Goal: Check status: Check status

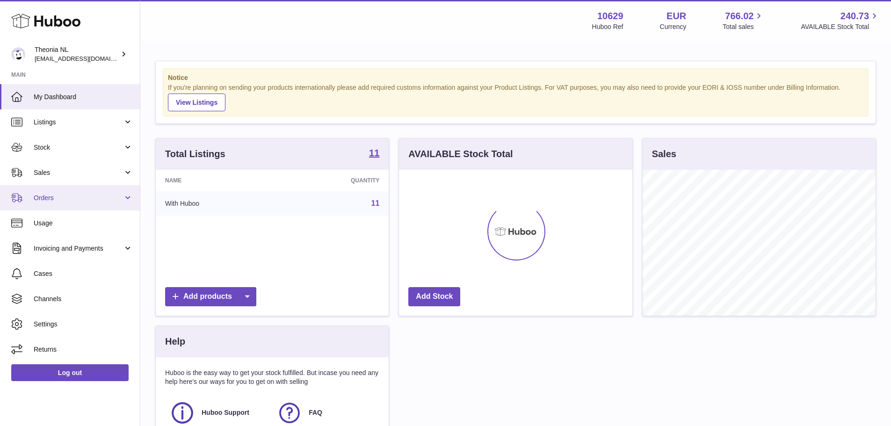
scroll to position [467656, 467569]
click at [43, 194] on span "Orders" at bounding box center [78, 198] width 89 height 9
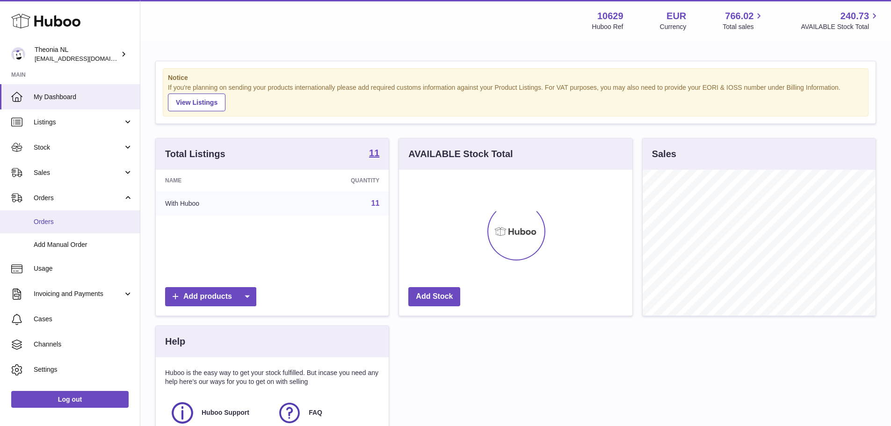
click at [47, 219] on span "Orders" at bounding box center [83, 222] width 99 height 9
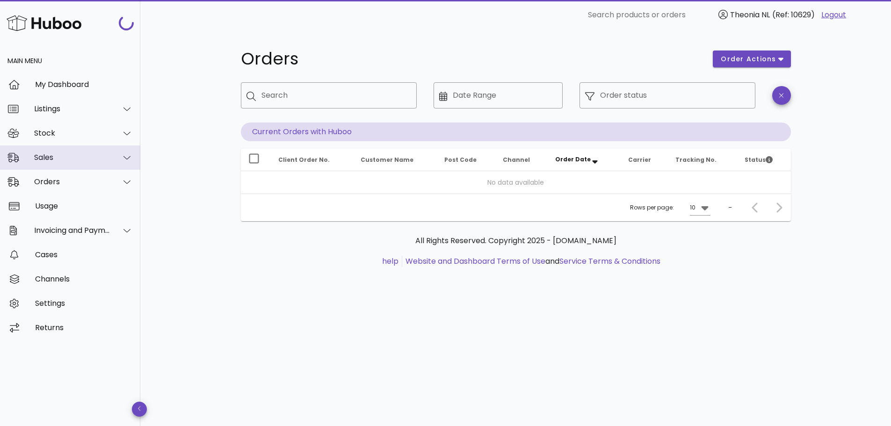
click at [55, 166] on div "Sales" at bounding box center [70, 157] width 140 height 24
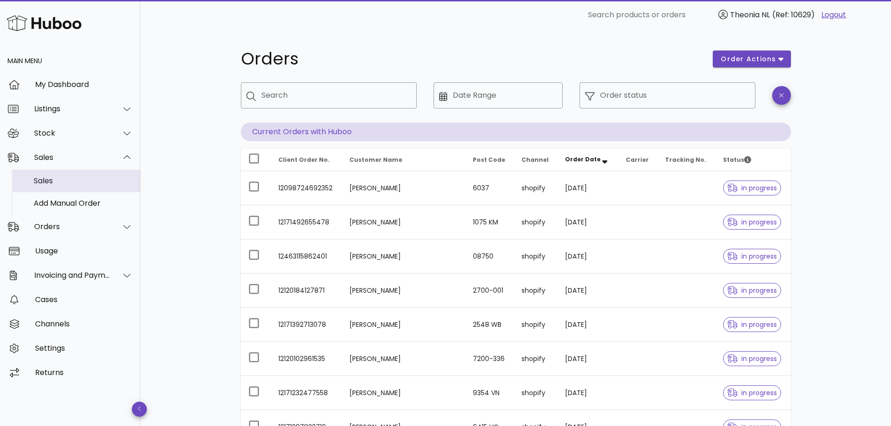
click at [52, 182] on div "Sales" at bounding box center [83, 180] width 99 height 9
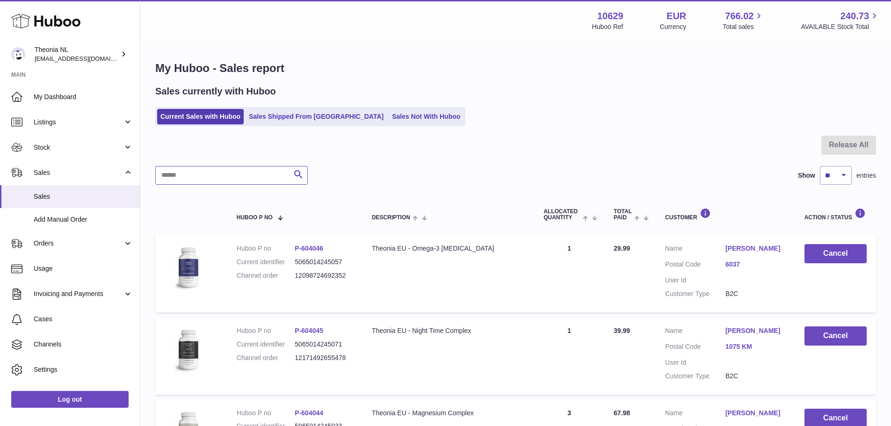
click at [193, 176] on input "text" at bounding box center [231, 175] width 153 height 19
paste input "**********"
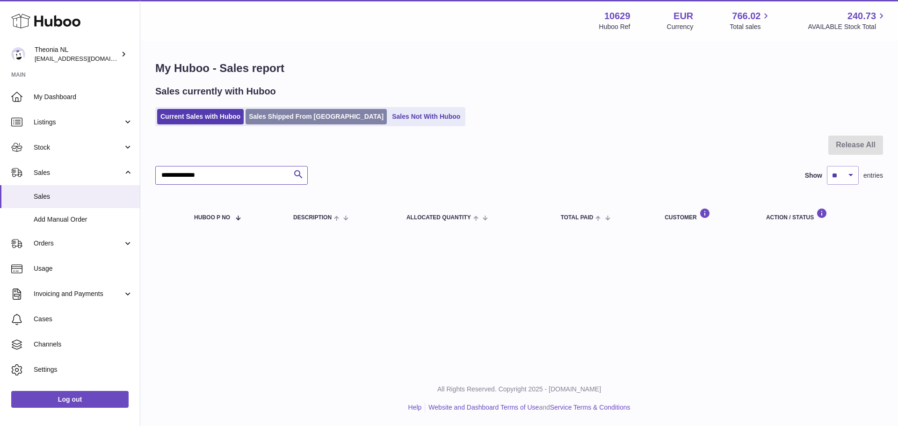
type input "**********"
click at [283, 116] on link "Sales Shipped From Huboo" at bounding box center [316, 116] width 141 height 15
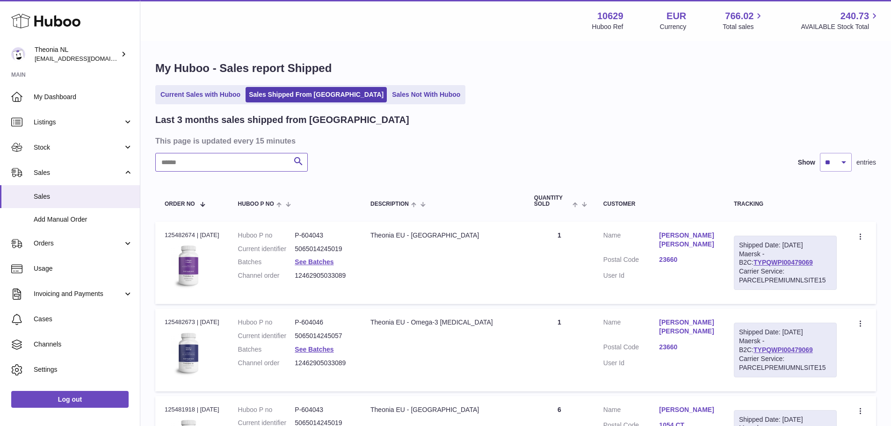
click at [227, 165] on input "text" at bounding box center [231, 162] width 153 height 19
paste input "**********"
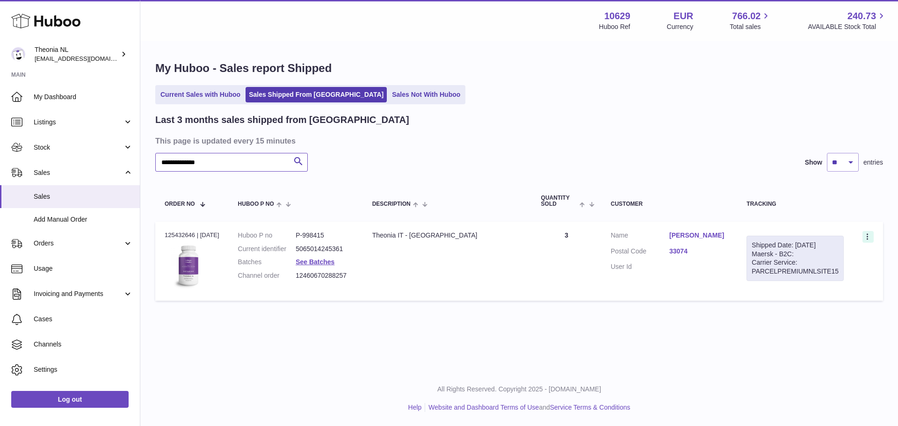
type input "**********"
click at [868, 237] on icon at bounding box center [867, 236] width 1 height 6
click at [772, 259] on div "Carrier Service: PARCELPREMIUMNLSITE15" at bounding box center [795, 267] width 87 height 18
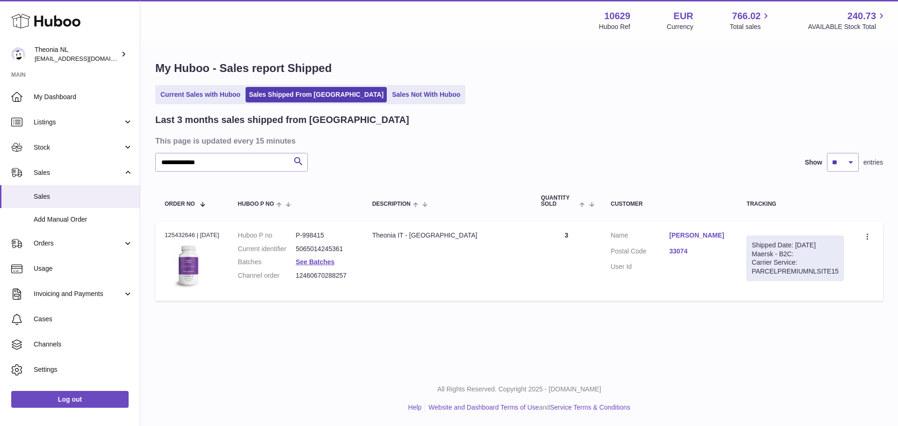
click at [797, 259] on div "Carrier Service: PARCELPREMIUMNLSITE15" at bounding box center [795, 267] width 87 height 18
drag, startPoint x: 838, startPoint y: 274, endPoint x: 740, endPoint y: 237, distance: 105.6
click at [740, 237] on td "Shipped Date: 26th Sep 2025 Maersk - B2C: Carrier Service: PARCELPREMIUMNLSITE15" at bounding box center [795, 261] width 116 height 79
copy div "Shipped Date: 26th Sep 2025 Maersk - B2C: Carrier Service: PARCELPREMIUMNLSITE15"
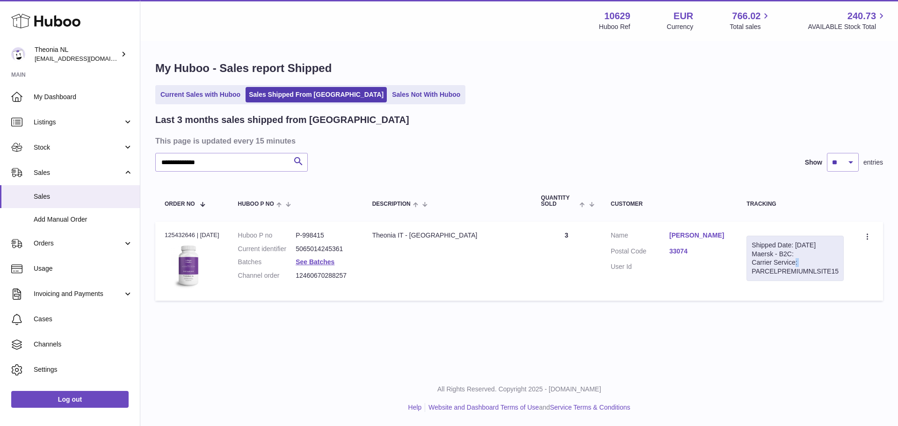
click at [804, 252] on div "Shipped Date: 26th Sep 2025 Maersk - B2C: Carrier Service: PARCELPREMIUMNLSITE15" at bounding box center [795, 259] width 97 height 46
drag, startPoint x: 839, startPoint y: 271, endPoint x: 748, endPoint y: 271, distance: 91.2
click at [748, 271] on div "Shipped Date: 26th Sep 2025 Maersk - B2C: Carrier Service: PARCELPREMIUMNLSITE15" at bounding box center [795, 259] width 97 height 46
click at [819, 272] on div "Carrier Service: PARCELPREMIUMNLSITE15" at bounding box center [795, 267] width 87 height 18
drag, startPoint x: 819, startPoint y: 272, endPoint x: 739, endPoint y: 274, distance: 80.0
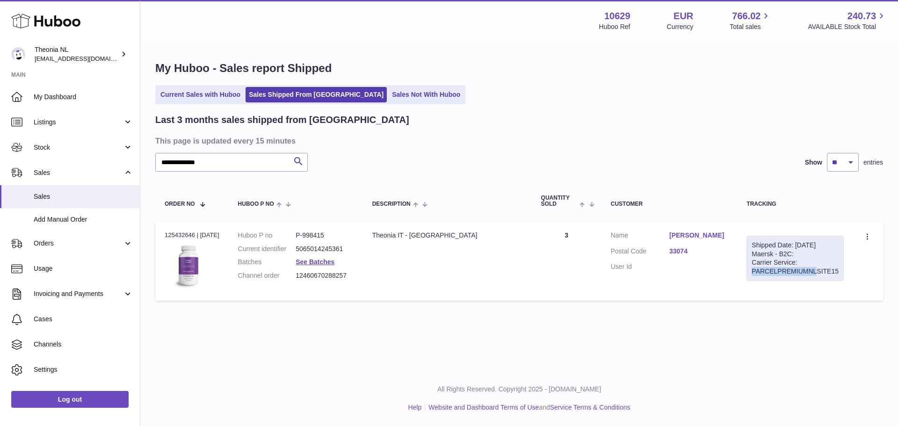
click at [739, 274] on td "Shipped Date: 26th Sep 2025 Maersk - B2C: Carrier Service: PARCELPREMIUMNLSITE15" at bounding box center [795, 261] width 116 height 79
drag, startPoint x: 845, startPoint y: 270, endPoint x: 749, endPoint y: 273, distance: 95.5
click at [749, 273] on td "Shipped Date: 26th Sep 2025 Maersk - B2C: Carrier Service: PARCELPREMIUMNLSITE15" at bounding box center [795, 261] width 116 height 79
copy div "PARCELPREMIUMNLSITE15"
